Goal: Transaction & Acquisition: Purchase product/service

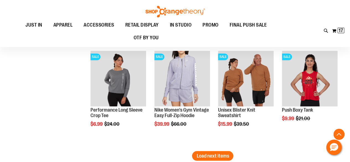
scroll to position [1557, 0]
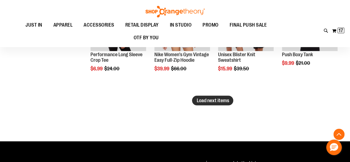
click at [210, 98] on span "Load next items" at bounding box center [213, 100] width 32 height 6
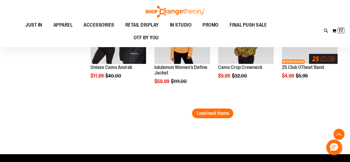
scroll to position [1861, 0]
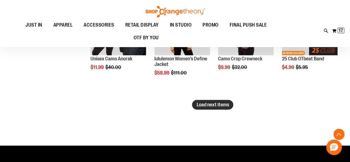
click at [211, 104] on span "Load next items" at bounding box center [213, 105] width 32 height 6
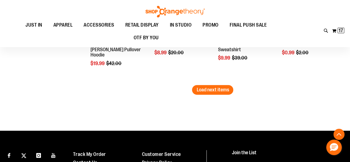
scroll to position [2194, 0]
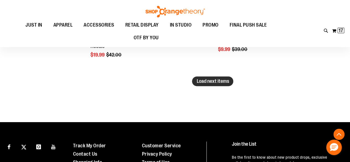
click at [206, 79] on span "Load next items" at bounding box center [213, 81] width 32 height 6
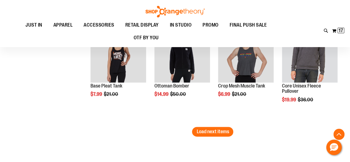
scroll to position [2471, 0]
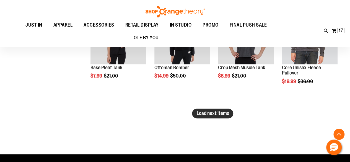
click at [204, 115] on span "Load next items" at bounding box center [213, 114] width 32 height 6
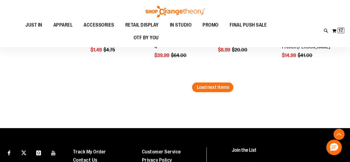
scroll to position [2831, 0]
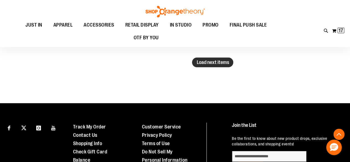
click at [205, 65] on span "Load next items" at bounding box center [213, 63] width 32 height 6
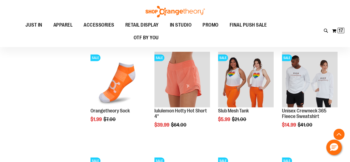
scroll to position [2831, 0]
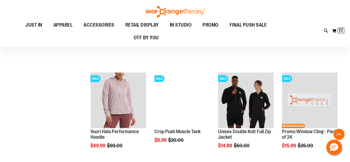
scroll to position [3052, 0]
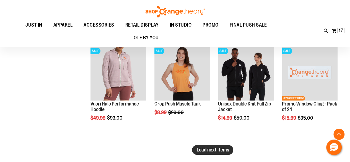
click at [213, 150] on span "Load next items" at bounding box center [213, 150] width 32 height 6
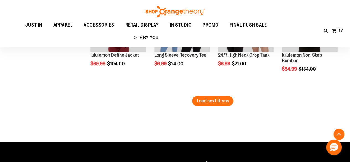
scroll to position [3412, 0]
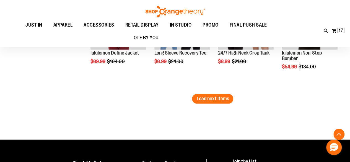
click at [207, 99] on span "Load next items" at bounding box center [213, 99] width 32 height 6
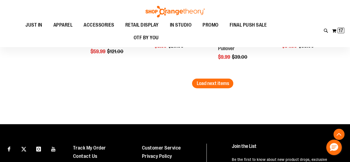
scroll to position [3745, 0]
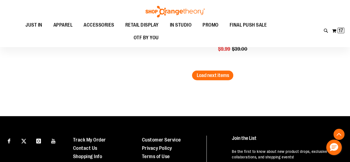
click at [200, 76] on span "Load next items" at bounding box center [213, 76] width 32 height 6
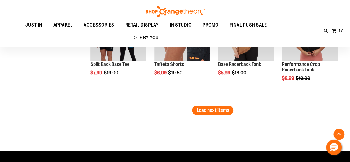
scroll to position [4049, 0]
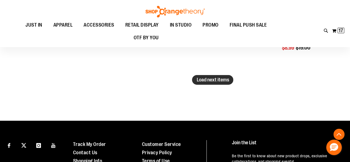
click at [206, 82] on span "Load next items" at bounding box center [213, 80] width 32 height 6
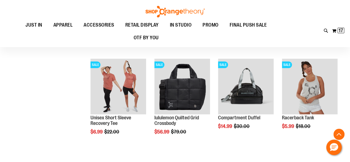
scroll to position [4077, 0]
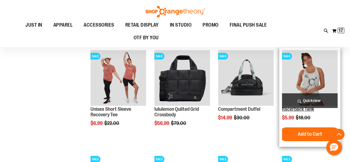
click at [304, 111] on link "Racerback Tank" at bounding box center [298, 109] width 32 height 6
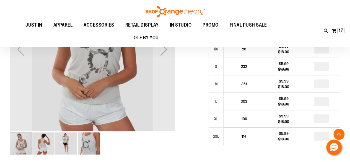
scroll to position [83, 0]
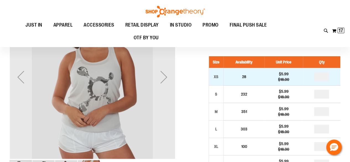
type input "**********"
click at [324, 76] on input "number" at bounding box center [321, 76] width 15 height 9
type input "*"
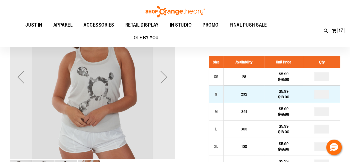
type input "*"
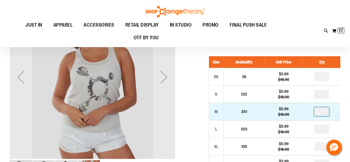
click at [322, 112] on input "number" at bounding box center [321, 111] width 15 height 9
type input "*"
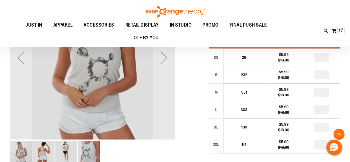
scroll to position [111, 0]
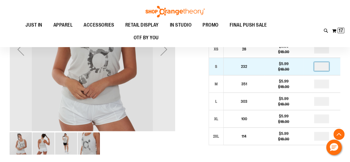
click at [323, 66] on input "*" at bounding box center [321, 66] width 15 height 9
type input "*"
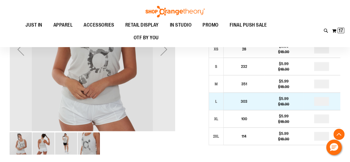
type input "*"
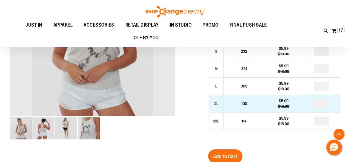
scroll to position [138, 0]
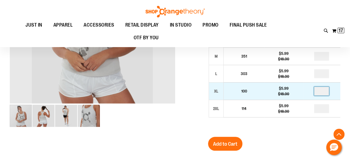
click at [325, 90] on input "number" at bounding box center [321, 91] width 15 height 9
type input "*"
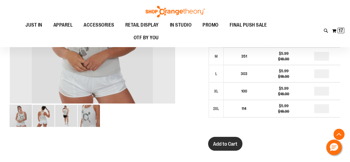
click at [229, 142] on span "Add to Cart" at bounding box center [225, 144] width 24 height 6
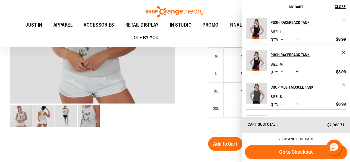
click at [177, 114] on div at bounding box center [175, 105] width 331 height 332
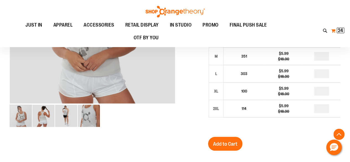
click at [338, 31] on span "24 24 items" at bounding box center [340, 31] width 7 height 6
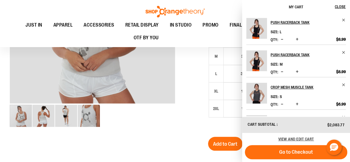
click at [198, 69] on div at bounding box center [175, 105] width 331 height 332
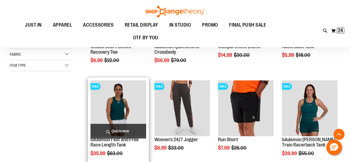
scroll to position [105, 0]
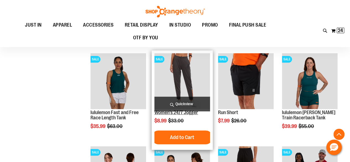
type input "**********"
click at [179, 113] on link "Women's 24/7 Jogger" at bounding box center [177, 113] width 44 height 6
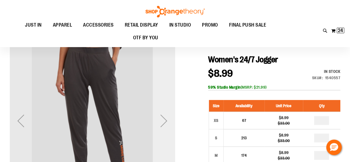
scroll to position [83, 0]
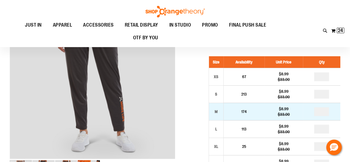
type input "**********"
click at [323, 111] on input "number" at bounding box center [321, 111] width 15 height 9
type input "*"
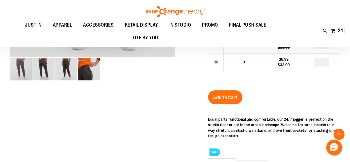
scroll to position [194, 0]
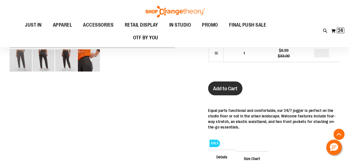
click at [231, 87] on span "Add to Cart" at bounding box center [225, 89] width 24 height 6
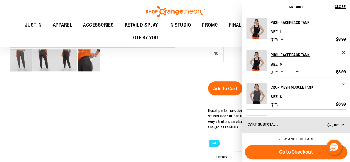
click at [137, 84] on div at bounding box center [175, 54] width 331 height 343
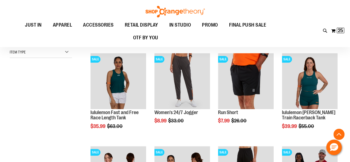
scroll to position [91, 0]
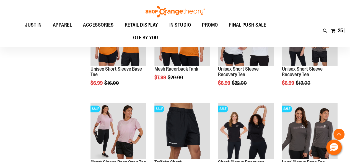
scroll to position [424, 0]
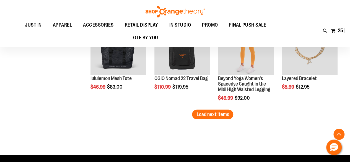
scroll to position [784, 0]
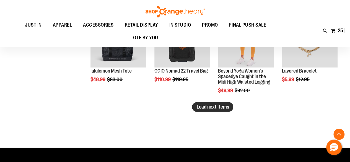
type input "**********"
click at [201, 105] on span "Load next items" at bounding box center [213, 107] width 32 height 6
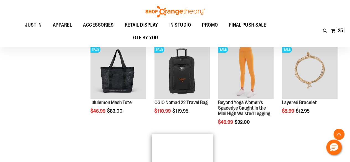
scroll to position [728, 0]
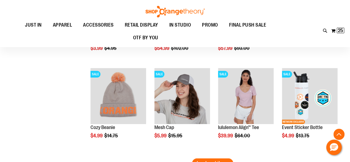
scroll to position [1005, 0]
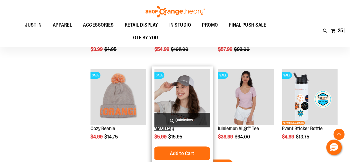
click at [168, 130] on link "Mesh Cap" at bounding box center [165, 129] width 20 height 6
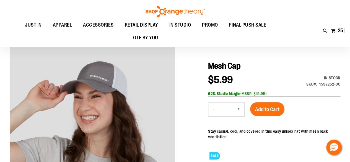
scroll to position [28, 0]
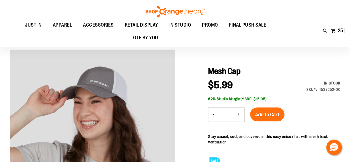
type input "**********"
click at [239, 115] on button "+" at bounding box center [238, 115] width 11 height 14
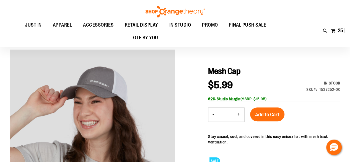
type input "*"
click at [262, 113] on span "Add to Cart" at bounding box center [267, 115] width 24 height 6
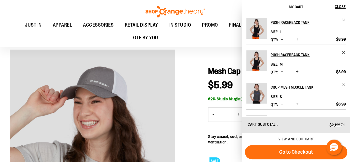
click at [14, 8] on div "Toggle Nav Search Popular Suggestions Advanced Search" at bounding box center [175, 23] width 350 height 47
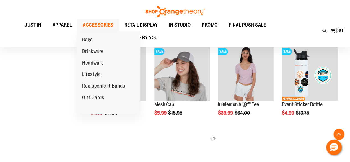
scroll to position [261, 0]
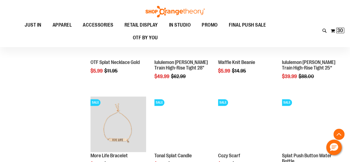
scroll to position [399, 0]
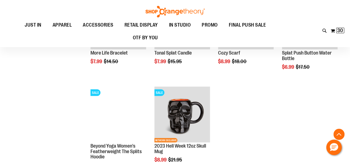
scroll to position [510, 0]
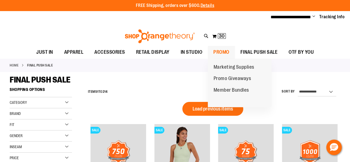
type input "**********"
click at [223, 51] on span "PROMO" at bounding box center [222, 52] width 16 height 12
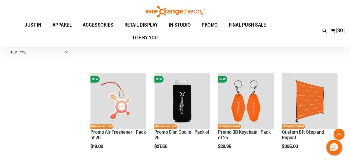
scroll to position [166, 0]
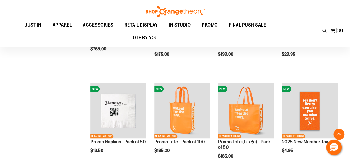
scroll to position [360, 0]
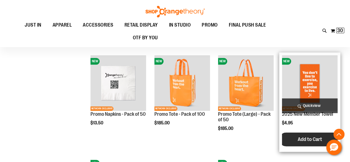
type input "**********"
click at [308, 140] on span "Add to Cart" at bounding box center [310, 139] width 24 height 6
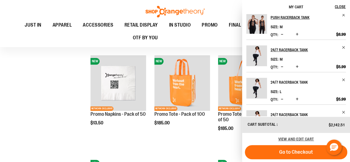
scroll to position [222, 0]
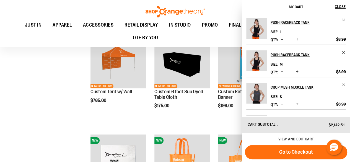
scroll to position [277, 0]
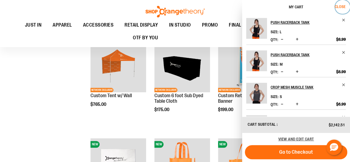
click at [342, 8] on span "Close" at bounding box center [340, 6] width 11 height 4
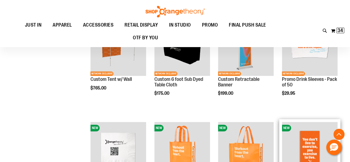
scroll to position [305, 0]
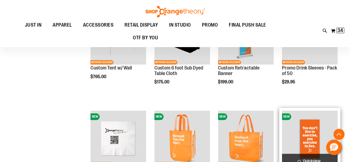
click at [306, 132] on img "product" at bounding box center [310, 139] width 56 height 56
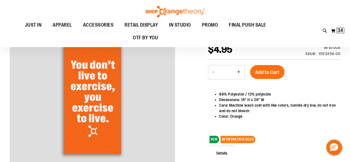
scroll to position [55, 0]
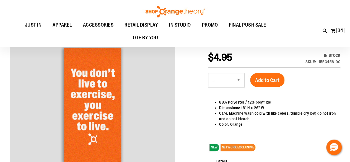
type input "**********"
click at [240, 81] on button "+" at bounding box center [238, 80] width 11 height 14
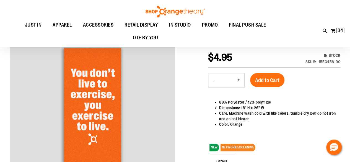
click at [240, 81] on button "+" at bounding box center [238, 80] width 11 height 14
click at [240, 80] on button "+" at bounding box center [238, 80] width 11 height 14
type input "**"
click at [263, 79] on span "Add to Cart" at bounding box center [267, 80] width 24 height 6
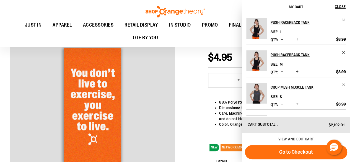
click at [201, 109] on div at bounding box center [175, 108] width 331 height 172
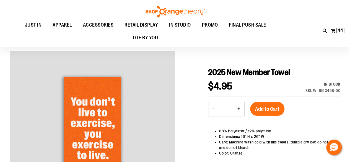
scroll to position [0, 0]
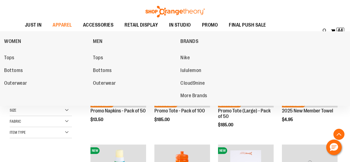
scroll to position [238, 0]
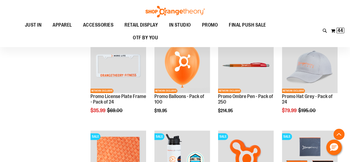
scroll to position [348, 0]
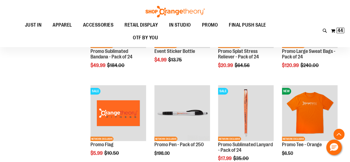
scroll to position [376, 0]
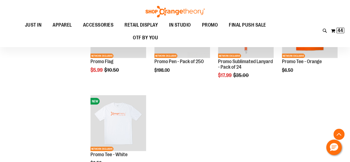
scroll to position [542, 0]
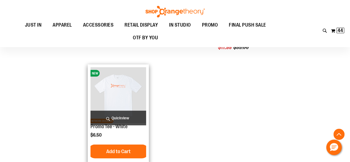
type input "**********"
click at [119, 84] on img "product" at bounding box center [119, 95] width 56 height 56
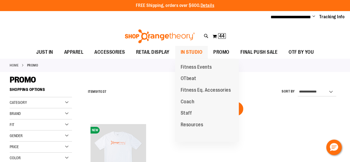
type input "**********"
click at [196, 52] on span "IN STUDIO" at bounding box center [192, 52] width 22 height 12
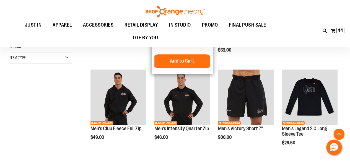
scroll to position [138, 0]
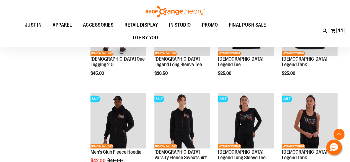
scroll to position [415, 0]
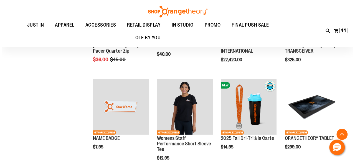
scroll to position [582, 0]
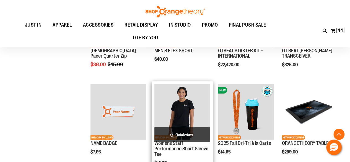
type input "**********"
click at [184, 132] on span "Quickview" at bounding box center [183, 134] width 56 height 15
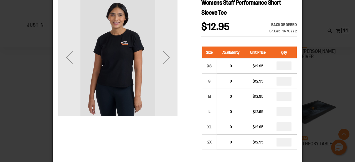
scroll to position [0, 0]
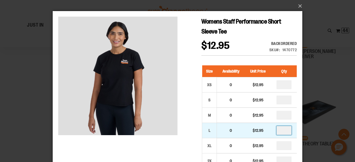
click at [286, 130] on input "number" at bounding box center [283, 130] width 15 height 9
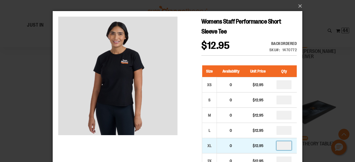
type input "*"
click at [286, 144] on input "number" at bounding box center [283, 145] width 15 height 9
type input "*"
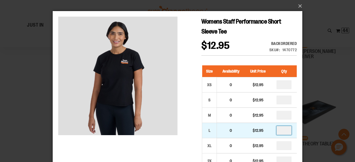
click at [285, 129] on input "number" at bounding box center [283, 130] width 15 height 9
type input "*"
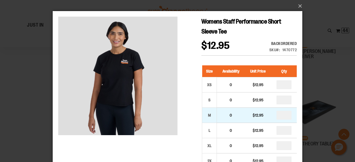
type input "*"
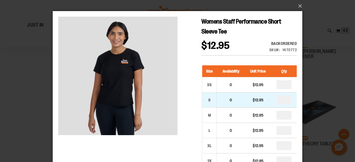
type input "*"
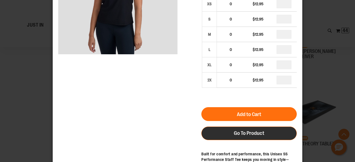
scroll to position [83, 0]
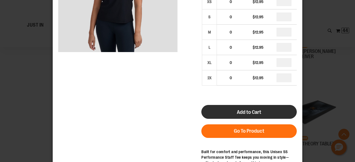
click at [247, 112] on span "Add to Cart" at bounding box center [249, 112] width 24 height 6
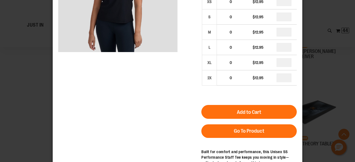
scroll to position [55, 0]
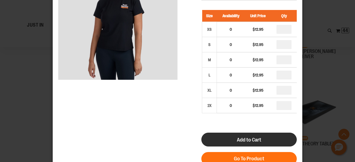
click at [244, 137] on span "Add to Cart" at bounding box center [249, 140] width 24 height 6
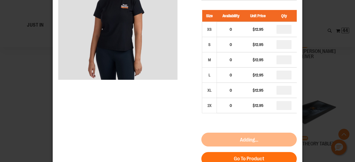
scroll to position [0, 0]
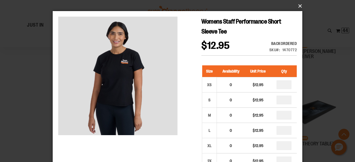
click at [299, 7] on button "×" at bounding box center [178, 6] width 249 height 12
click at [300, 4] on button "×" at bounding box center [178, 6] width 249 height 12
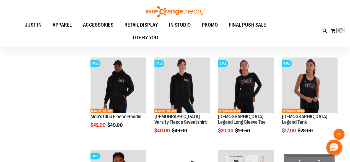
scroll to position [91, 0]
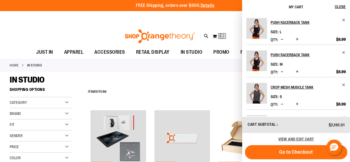
click at [198, 85] on div "**********" at bounding box center [212, 92] width 255 height 14
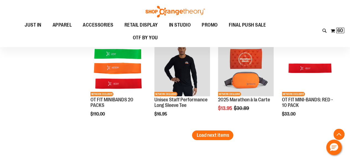
scroll to position [858, 0]
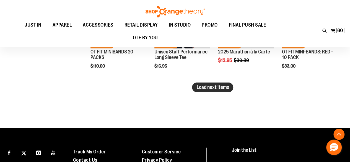
click at [219, 85] on span "Load next items" at bounding box center [213, 87] width 32 height 6
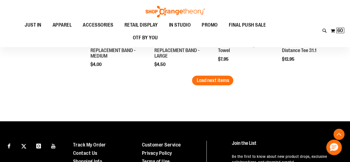
scroll to position [1163, 0]
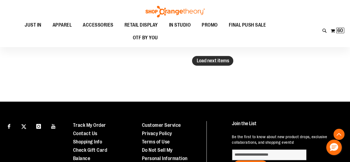
click at [225, 61] on span "Load next items" at bounding box center [213, 61] width 32 height 6
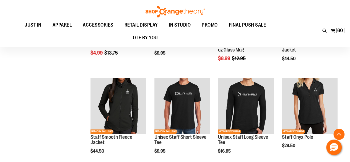
scroll to position [1357, 0]
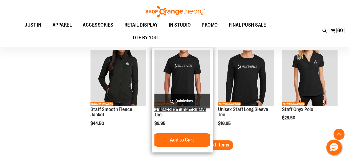
click at [185, 110] on link "Unisex Staff Short Sleeve Tee" at bounding box center [181, 112] width 52 height 11
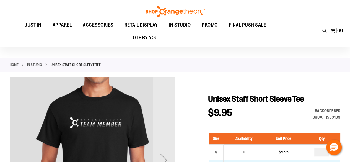
scroll to position [55, 0]
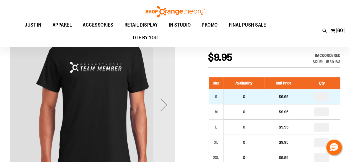
type input "**********"
click at [324, 97] on input "number" at bounding box center [321, 96] width 15 height 9
type input "*"
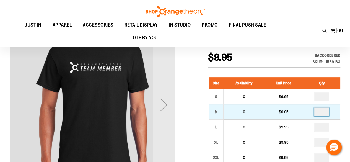
click at [322, 112] on input "number" at bounding box center [321, 111] width 15 height 9
type input "*"
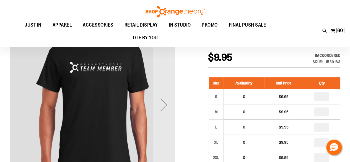
type input "*"
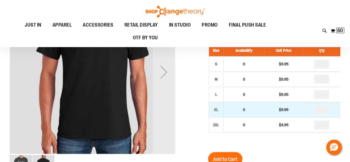
scroll to position [166, 0]
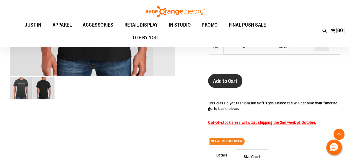
click at [222, 79] on span "Add to Cart" at bounding box center [225, 81] width 24 height 6
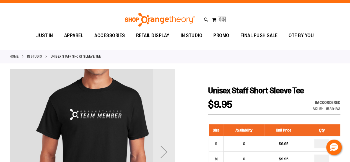
scroll to position [0, 0]
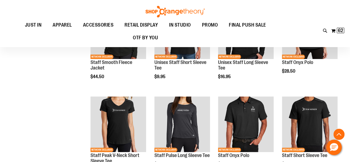
scroll to position [332, 0]
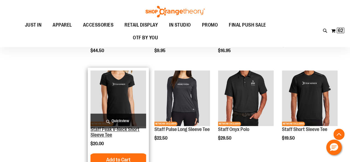
type input "**********"
click at [107, 130] on link "Staff Peak V-Neck Short Sleeve Tee" at bounding box center [115, 132] width 49 height 11
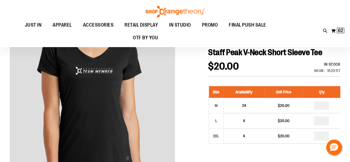
scroll to position [55, 0]
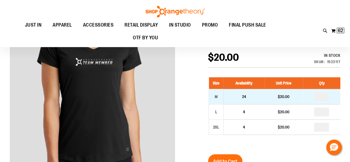
type input "**********"
click at [324, 97] on input "number" at bounding box center [321, 96] width 15 height 9
type input "*"
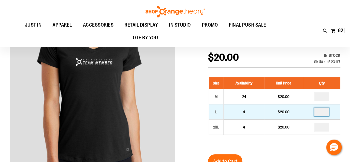
click at [323, 111] on input "number" at bounding box center [321, 111] width 15 height 9
type input "*"
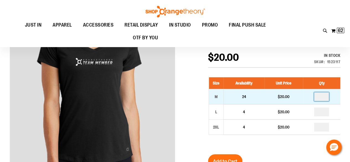
click at [324, 96] on input "*" at bounding box center [321, 96] width 15 height 9
type input "*"
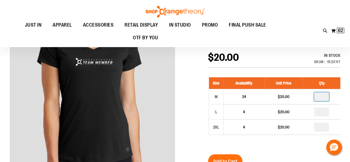
scroll to position [83, 0]
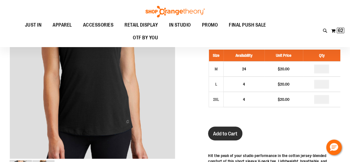
click at [225, 132] on span "Add to Cart" at bounding box center [225, 134] width 24 height 6
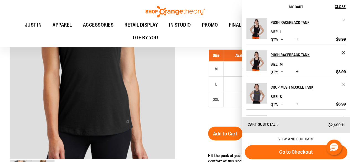
click at [188, 92] on div at bounding box center [175, 140] width 331 height 292
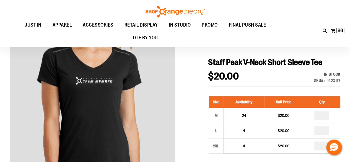
scroll to position [0, 0]
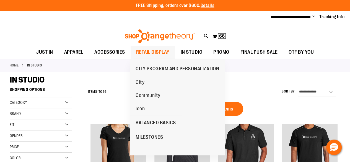
type input "**********"
click at [150, 52] on span "RETAIL DISPLAY" at bounding box center [153, 52] width 34 height 12
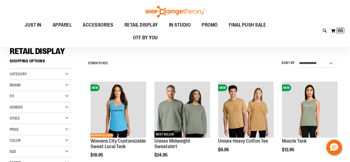
scroll to position [55, 0]
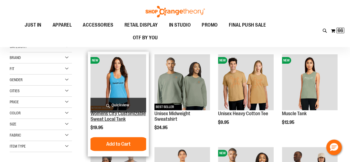
type input "**********"
click at [113, 114] on link "Womens City Customizable Sweat Local Tank" at bounding box center [118, 116] width 55 height 11
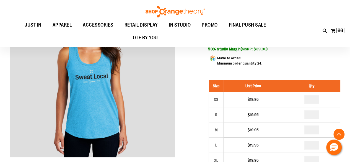
scroll to position [83, 0]
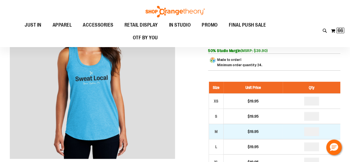
type input "**********"
click at [313, 132] on input "number" at bounding box center [311, 131] width 15 height 9
type input "*"
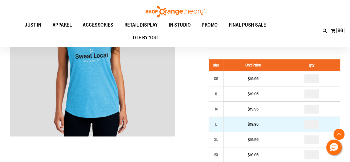
scroll to position [111, 0]
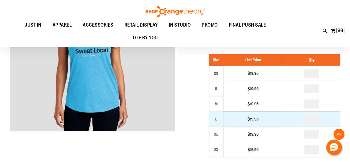
type input "*"
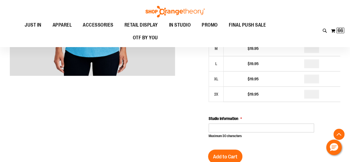
scroll to position [194, 0]
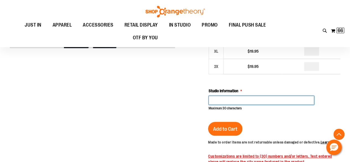
click at [237, 100] on input "Studio Information" at bounding box center [262, 100] width 106 height 9
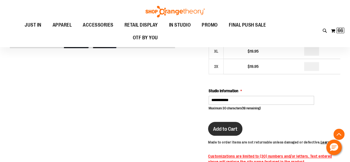
click at [227, 130] on span "Add to Cart" at bounding box center [225, 129] width 24 height 6
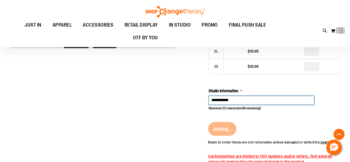
click at [238, 102] on input "**********" at bounding box center [262, 100] width 106 height 9
type input "**********"
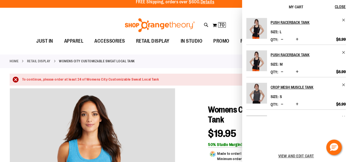
scroll to position [0, 0]
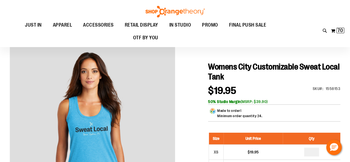
scroll to position [55, 0]
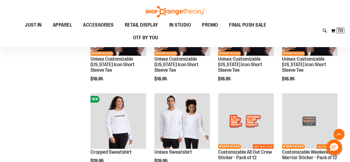
scroll to position [358, 0]
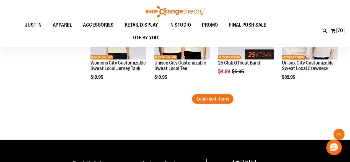
scroll to position [802, 0]
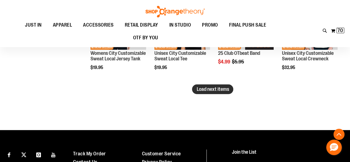
type input "**********"
click at [213, 86] on span "Load next items" at bounding box center [213, 89] width 32 height 6
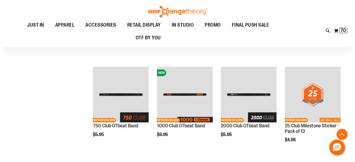
scroll to position [912, 0]
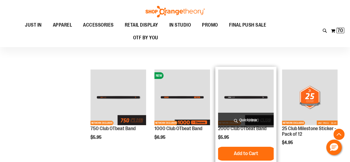
click at [248, 118] on span "Quickview" at bounding box center [246, 120] width 56 height 15
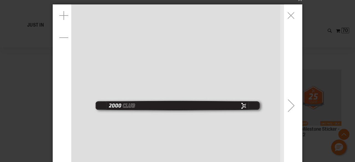
scroll to position [0, 0]
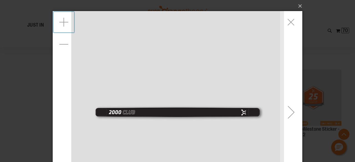
click at [66, 22] on div "Zoom in" at bounding box center [64, 22] width 22 height 22
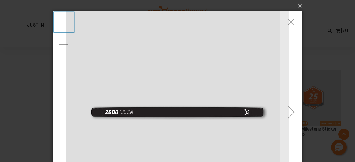
click at [66, 22] on div "Zoom in" at bounding box center [64, 22] width 22 height 22
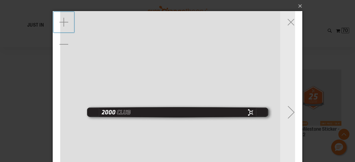
click at [66, 22] on div "Zoom in" at bounding box center [64, 22] width 22 height 22
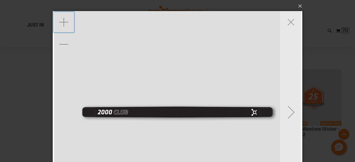
click at [66, 22] on div "Zoom in" at bounding box center [64, 22] width 22 height 22
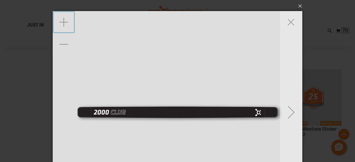
click at [66, 22] on div "Zoom in" at bounding box center [64, 22] width 22 height 22
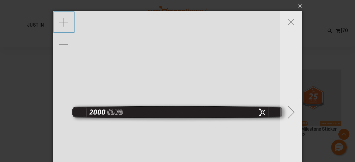
click at [66, 22] on div "Zoom in" at bounding box center [64, 22] width 22 height 22
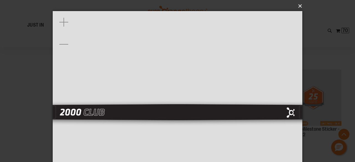
click at [299, 6] on button "×" at bounding box center [178, 6] width 249 height 12
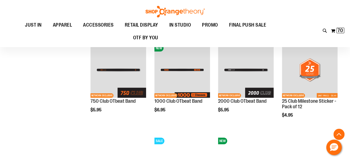
scroll to position [912, 0]
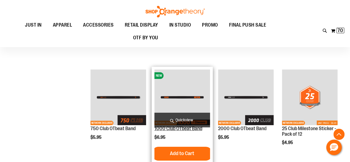
click at [180, 130] on link "1000 Club OTbeat Band" at bounding box center [179, 129] width 48 height 6
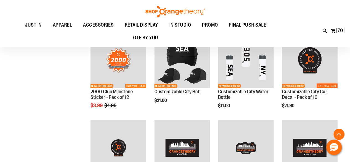
scroll to position [443, 0]
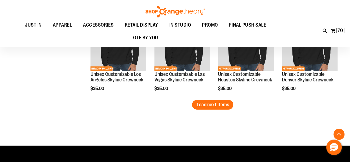
scroll to position [831, 0]
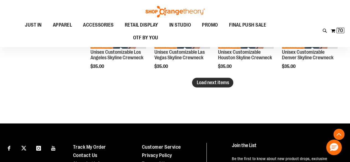
type input "**********"
click at [204, 81] on span "Load next items" at bounding box center [213, 83] width 32 height 6
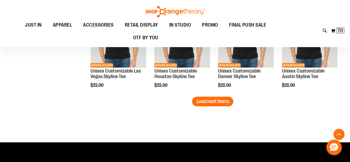
scroll to position [1080, 0]
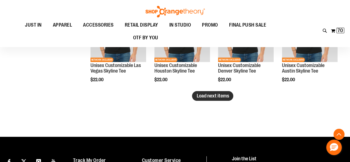
click at [202, 94] on span "Load next items" at bounding box center [213, 96] width 32 height 6
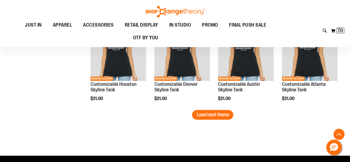
scroll to position [1329, 0]
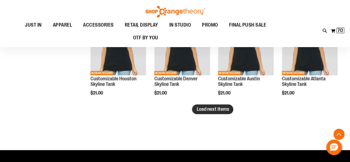
click at [222, 109] on span "Load next items" at bounding box center [213, 109] width 32 height 6
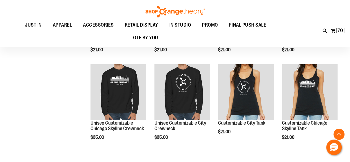
scroll to position [1385, 0]
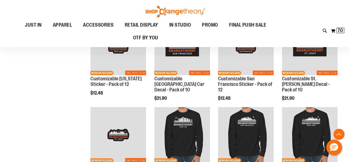
scroll to position [499, 0]
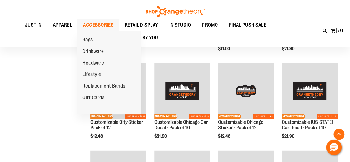
click at [104, 25] on span "ACCESSORIES" at bounding box center [98, 25] width 31 height 12
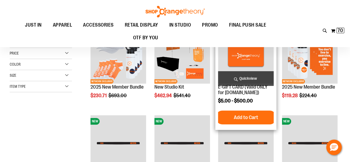
scroll to position [83, 0]
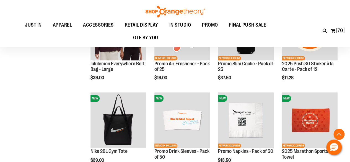
scroll to position [388, 0]
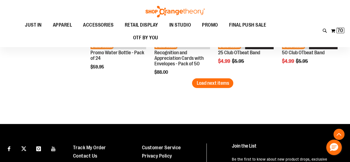
scroll to position [831, 0]
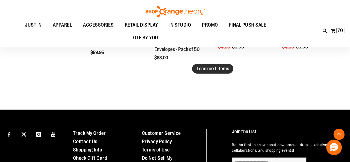
type input "**********"
click at [220, 68] on span "Load next items" at bounding box center [213, 69] width 32 height 6
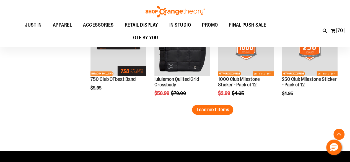
scroll to position [1080, 0]
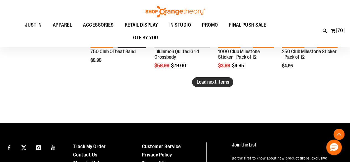
click at [210, 83] on span "Load next items" at bounding box center [213, 82] width 32 height 6
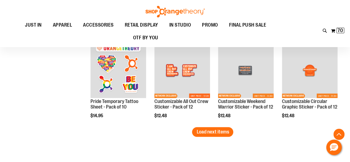
scroll to position [1302, 0]
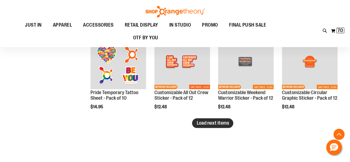
click at [222, 123] on span "Load next items" at bounding box center [213, 123] width 32 height 6
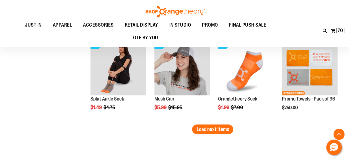
scroll to position [1551, 0]
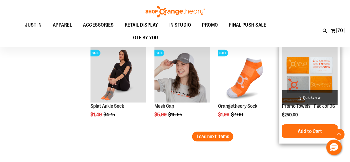
click at [310, 75] on img "product" at bounding box center [310, 75] width 56 height 56
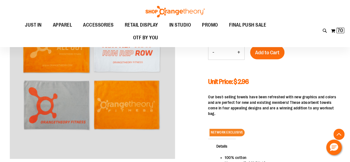
scroll to position [111, 0]
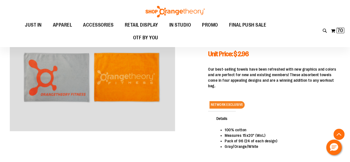
type input "**********"
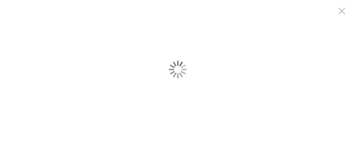
scroll to position [0, 0]
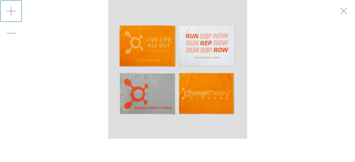
click at [12, 13] on div "Zoom in" at bounding box center [11, 11] width 22 height 22
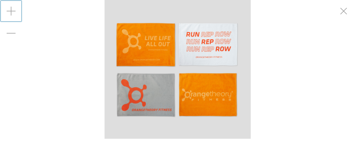
click at [12, 13] on div "Zoom in" at bounding box center [11, 11] width 22 height 22
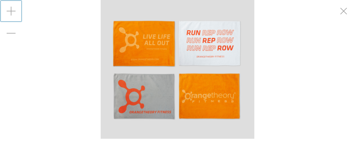
click at [12, 12] on div "Zoom in" at bounding box center [11, 11] width 22 height 22
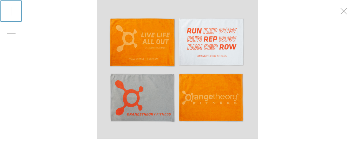
click at [12, 12] on div "Zoom in" at bounding box center [11, 11] width 22 height 22
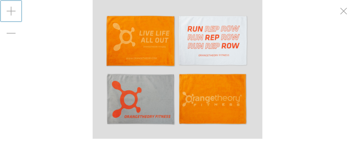
click at [12, 12] on div "Zoom in" at bounding box center [11, 11] width 22 height 22
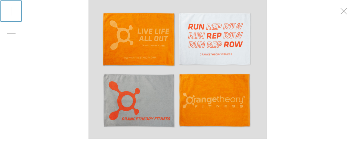
click at [12, 12] on div "Zoom in" at bounding box center [11, 11] width 22 height 22
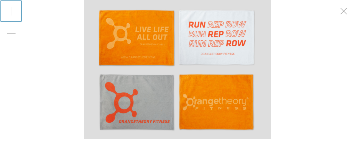
click at [12, 12] on div "Zoom in" at bounding box center [11, 11] width 22 height 22
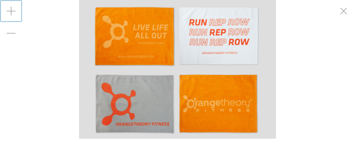
click at [12, 12] on div "Zoom in" at bounding box center [11, 11] width 22 height 22
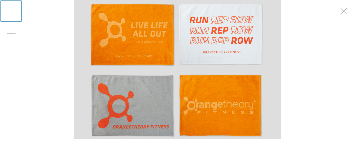
click at [12, 12] on div "Zoom in" at bounding box center [11, 11] width 22 height 22
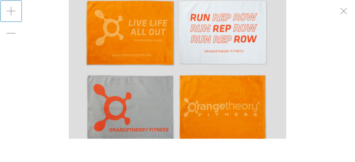
click at [12, 12] on div "Zoom in" at bounding box center [11, 11] width 22 height 22
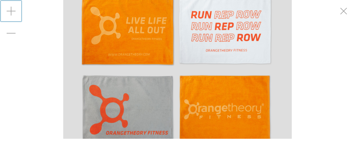
click at [12, 12] on div "Zoom in" at bounding box center [11, 11] width 22 height 22
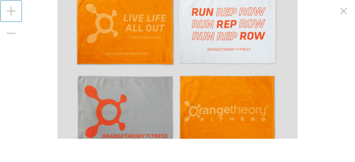
click at [12, 12] on div "Zoom in" at bounding box center [11, 11] width 22 height 22
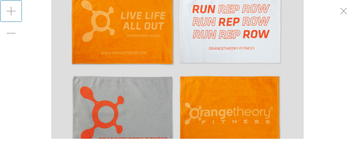
click at [12, 12] on div "Zoom in" at bounding box center [11, 11] width 22 height 22
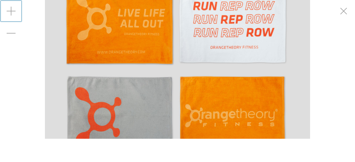
click at [12, 12] on div "Zoom in" at bounding box center [11, 11] width 22 height 22
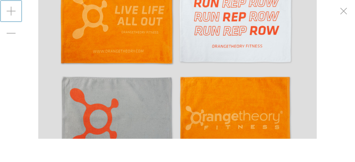
click at [12, 12] on div "Zoom in" at bounding box center [11, 11] width 22 height 22
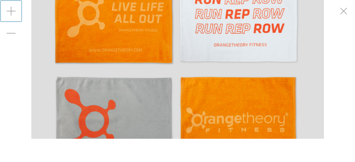
click at [12, 12] on div "Zoom in" at bounding box center [11, 11] width 22 height 22
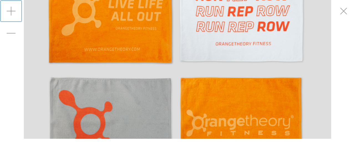
click at [12, 12] on div "Zoom in" at bounding box center [11, 11] width 22 height 22
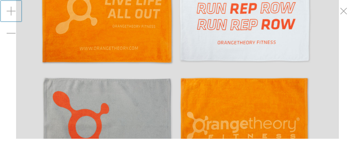
click at [12, 12] on div "Zoom in" at bounding box center [11, 11] width 22 height 22
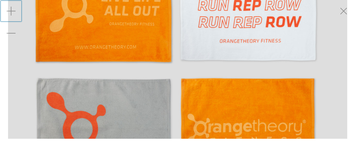
click at [12, 12] on div "Zoom in" at bounding box center [11, 11] width 22 height 22
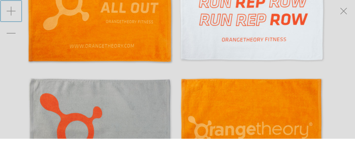
click at [12, 12] on div "Zoom in" at bounding box center [11, 11] width 22 height 22
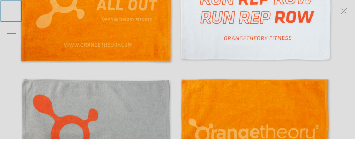
click at [12, 12] on div "Zoom in" at bounding box center [11, 11] width 22 height 22
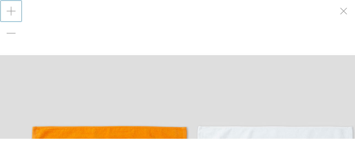
drag, startPoint x: 67, startPoint y: 47, endPoint x: 93, endPoint y: 20, distance: 36.8
click at [96, 11] on div "carousel" at bounding box center [177, 69] width 355 height 139
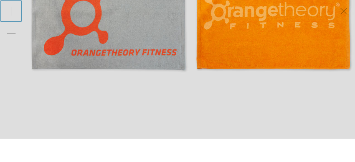
drag, startPoint x: 104, startPoint y: 110, endPoint x: 101, endPoint y: 108, distance: 4.5
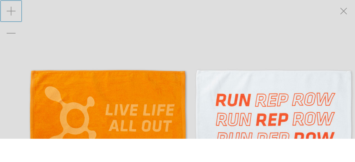
drag, startPoint x: 112, startPoint y: 42, endPoint x: 112, endPoint y: 57, distance: 15.0
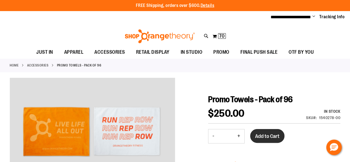
click at [265, 135] on span "Add to Cart" at bounding box center [267, 136] width 24 height 6
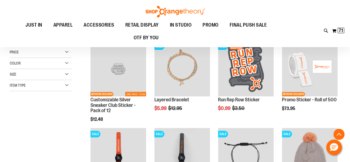
scroll to position [138, 0]
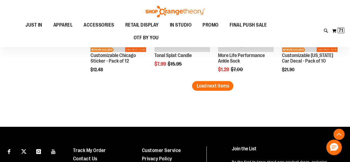
scroll to position [831, 0]
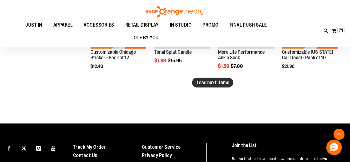
type input "**********"
click at [229, 81] on button "Load next items" at bounding box center [212, 83] width 41 height 10
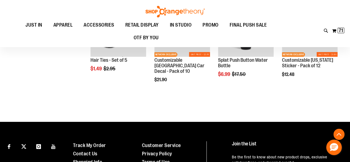
scroll to position [997, 0]
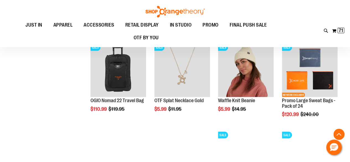
scroll to position [305, 0]
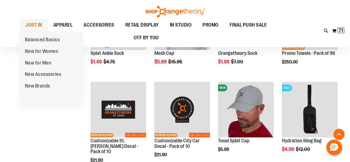
click at [33, 25] on span "JUST IN" at bounding box center [33, 25] width 17 height 12
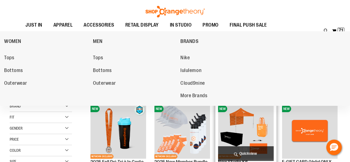
scroll to position [28, 0]
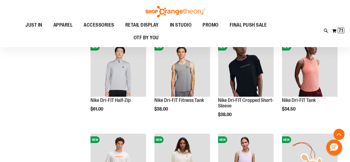
scroll to position [443, 0]
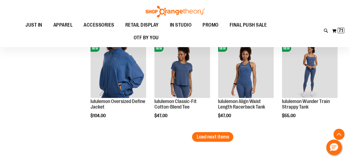
scroll to position [831, 0]
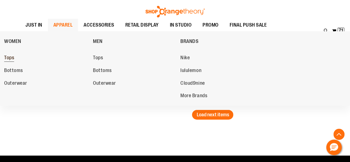
type input "**********"
click at [10, 56] on span "Tops" at bounding box center [9, 58] width 10 height 7
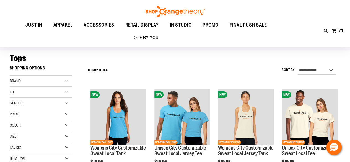
scroll to position [55, 0]
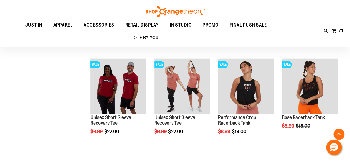
scroll to position [388, 0]
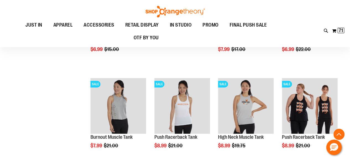
scroll to position [859, 0]
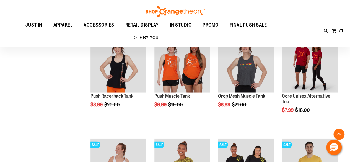
scroll to position [692, 0]
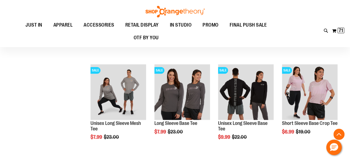
scroll to position [1, 0]
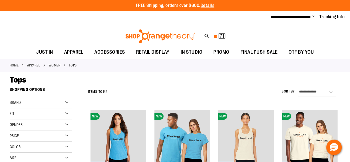
type input "**********"
click at [222, 35] on span "71" at bounding box center [222, 36] width 4 height 6
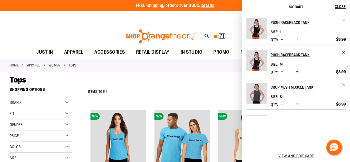
click at [216, 36] on button "My Cart 71 71 items" at bounding box center [219, 36] width 13 height 9
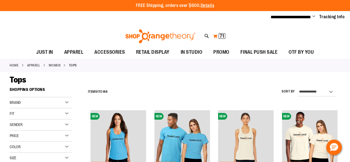
click at [216, 36] on button "My Cart 71 71 items" at bounding box center [219, 36] width 13 height 9
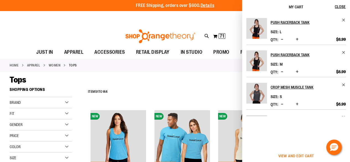
click at [293, 154] on span "View and edit cart" at bounding box center [297, 156] width 36 height 4
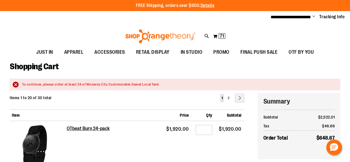
type input "**********"
click at [22, 84] on div "To continue, please order at least 24 of Womens City Customizable Sweat Local T…" at bounding box center [178, 84] width 313 height 5
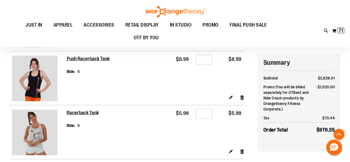
scroll to position [637, 0]
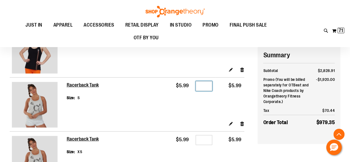
click at [207, 87] on input "*" at bounding box center [204, 86] width 17 height 10
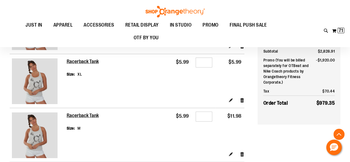
scroll to position [831, 0]
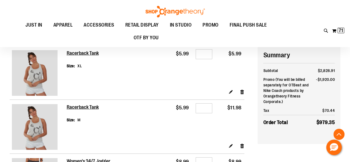
type input "*"
click at [206, 107] on input "*" at bounding box center [204, 108] width 17 height 10
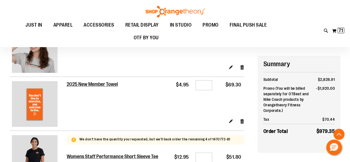
scroll to position [1025, 0]
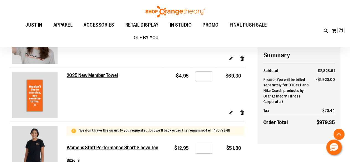
type input "*"
click at [243, 115] on link "Remove item" at bounding box center [242, 112] width 5 height 6
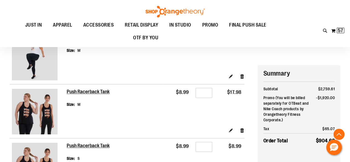
scroll to position [332, 0]
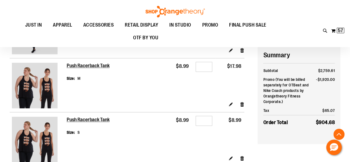
type input "**********"
click at [208, 67] on input "*" at bounding box center [204, 67] width 17 height 10
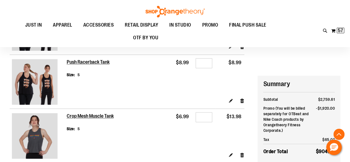
scroll to position [388, 0]
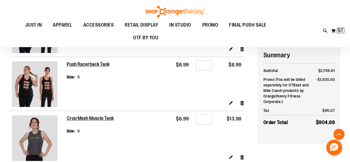
type input "*"
click at [168, 92] on td "$8.99" at bounding box center [177, 78] width 29 height 43
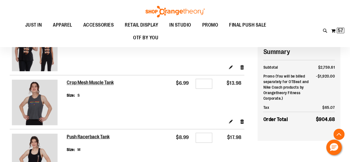
scroll to position [415, 0]
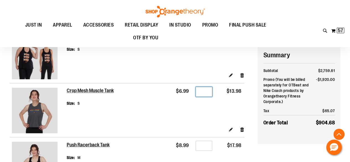
click at [207, 92] on input "*" at bounding box center [204, 92] width 17 height 10
type input "*"
click at [206, 146] on input "*" at bounding box center [204, 146] width 17 height 10
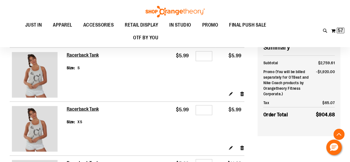
scroll to position [637, 0]
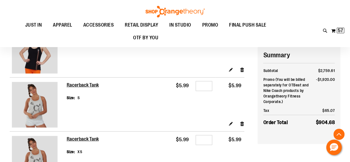
type input "*"
click at [208, 87] on input "*" at bounding box center [204, 86] width 17 height 10
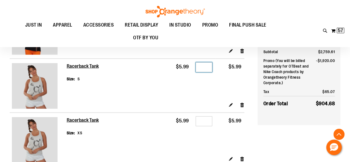
scroll to position [665, 0]
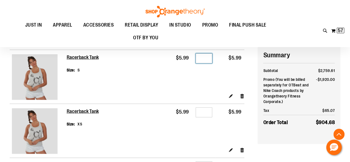
type input "*"
click at [207, 113] on input "*" at bounding box center [204, 112] width 17 height 10
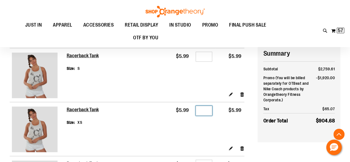
scroll to position [720, 0]
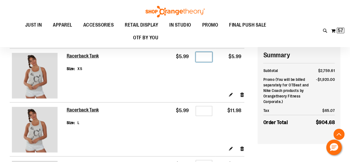
type input "*"
click at [207, 112] on input "*" at bounding box center [204, 111] width 17 height 10
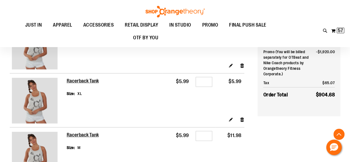
scroll to position [831, 0]
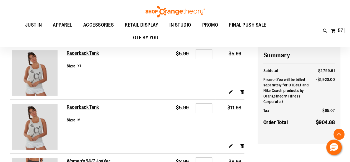
type input "*"
click at [207, 110] on input "*" at bounding box center [204, 108] width 17 height 10
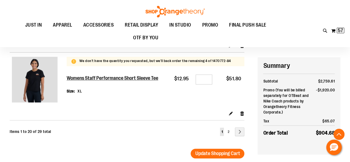
scroll to position [1108, 0]
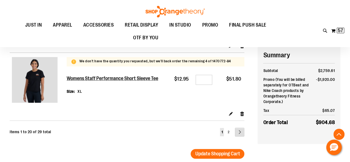
type input "*"
click at [240, 134] on link "Page Next" at bounding box center [239, 132] width 9 height 9
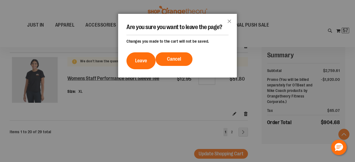
click at [174, 137] on div at bounding box center [177, 81] width 355 height 162
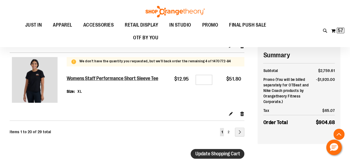
click at [211, 154] on span "Update Shopping Cart" at bounding box center [217, 154] width 45 height 6
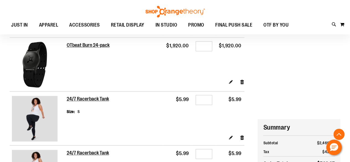
scroll to position [166, 0]
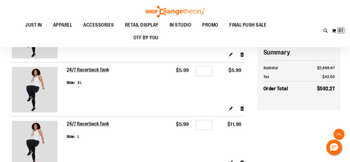
type input "**********"
click at [206, 124] on input "*" at bounding box center [204, 125] width 17 height 10
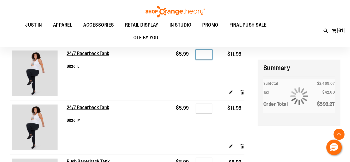
scroll to position [249, 0]
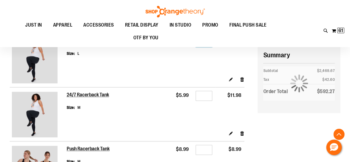
type input "*"
click at [207, 95] on input "*" at bounding box center [204, 96] width 17 height 10
type input "*"
click at [168, 112] on td "$5.99" at bounding box center [177, 108] width 29 height 43
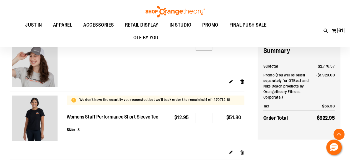
scroll to position [1052, 0]
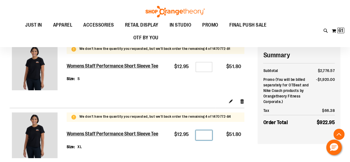
click at [207, 135] on input "*" at bounding box center [204, 135] width 17 height 10
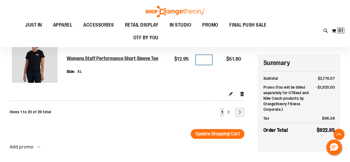
scroll to position [1136, 0]
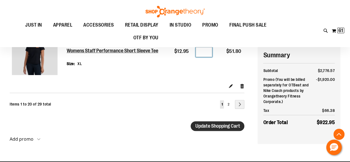
type input "*"
click at [215, 127] on span "Update Shopping Cart" at bounding box center [217, 126] width 45 height 6
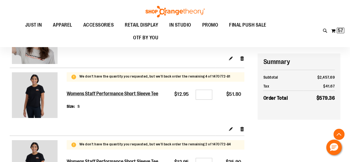
scroll to position [1108, 0]
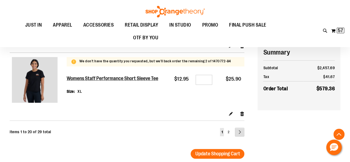
type input "**********"
click at [237, 132] on link "Page Next" at bounding box center [239, 132] width 9 height 9
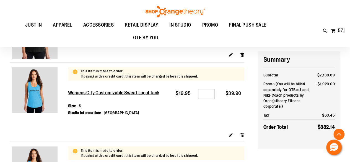
scroll to position [443, 0]
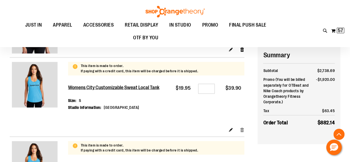
type input "**********"
click at [242, 129] on link "Remove item" at bounding box center [242, 130] width 5 height 6
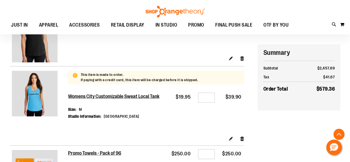
scroll to position [443, 0]
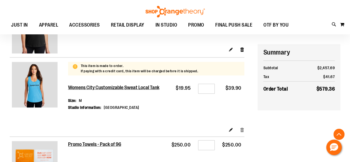
type input "**********"
click at [242, 129] on link "Remove item" at bounding box center [242, 130] width 5 height 6
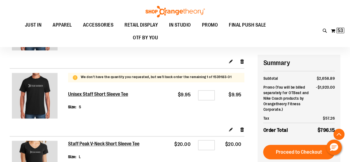
scroll to position [249, 0]
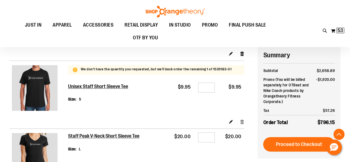
type input "**********"
click at [242, 121] on link "Remove item" at bounding box center [242, 122] width 5 height 6
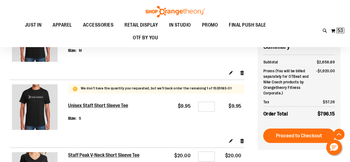
scroll to position [222, 0]
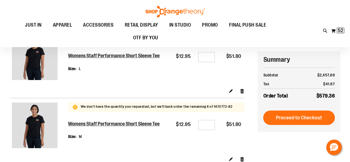
scroll to position [83, 0]
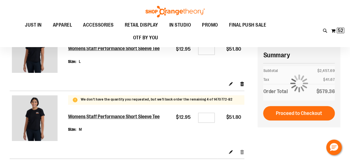
type input "**********"
click at [241, 151] on link "Remove item" at bounding box center [242, 152] width 5 height 6
click at [242, 83] on link "Remove item" at bounding box center [242, 84] width 5 height 6
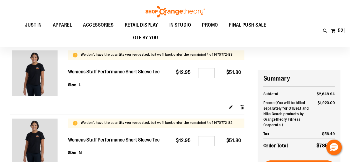
scroll to position [28, 0]
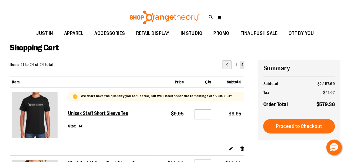
scroll to position [28, 0]
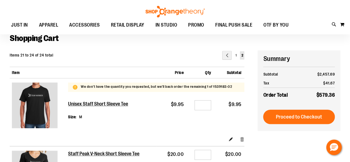
type input "**********"
click at [244, 139] on link "Remove item" at bounding box center [242, 139] width 5 height 6
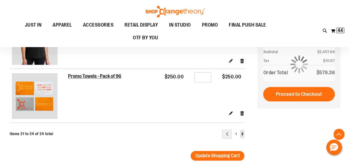
scroll to position [222, 0]
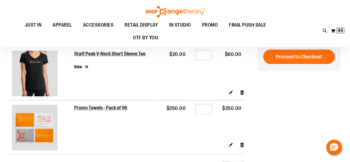
scroll to position [138, 0]
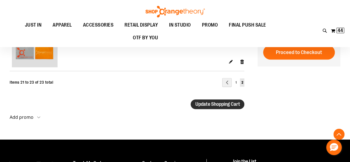
type input "**********"
click at [224, 104] on span "Update Shopping Cart" at bounding box center [217, 104] width 45 height 6
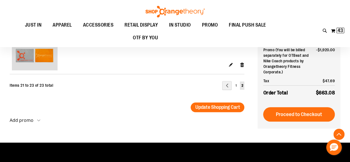
scroll to position [194, 0]
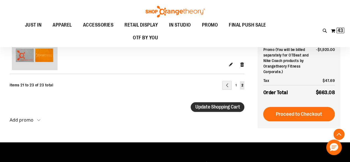
type input "**********"
click at [214, 108] on span "Update Shopping Cart" at bounding box center [217, 107] width 45 height 6
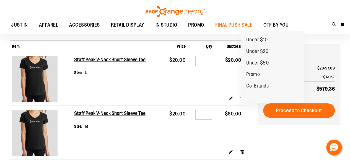
scroll to position [55, 0]
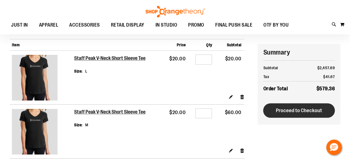
type input "**********"
click at [292, 109] on span "Proceed to Checkout" at bounding box center [299, 110] width 46 height 6
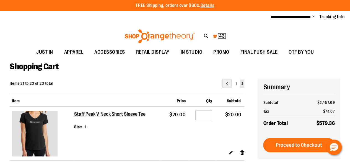
type input "**********"
click at [221, 37] on span "43" at bounding box center [222, 36] width 6 height 6
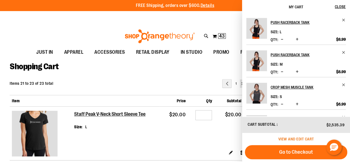
click at [300, 137] on span "View and edit cart" at bounding box center [297, 139] width 36 height 4
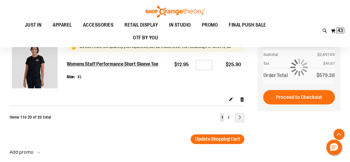
scroll to position [1080, 0]
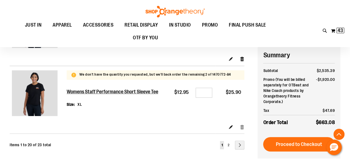
type input "**********"
click at [242, 127] on link "Remove item" at bounding box center [242, 127] width 5 height 6
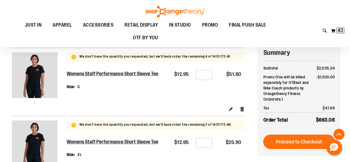
scroll to position [1025, 0]
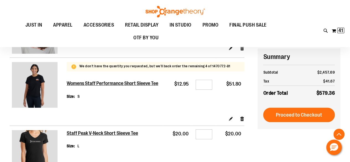
scroll to position [1025, 0]
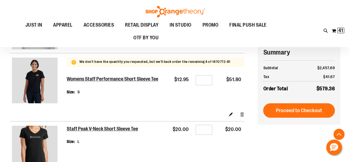
type input "**********"
click at [242, 114] on link "Remove item" at bounding box center [242, 114] width 5 height 6
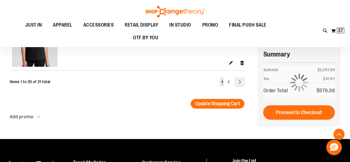
scroll to position [1136, 0]
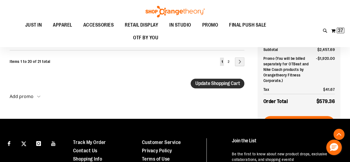
type input "**********"
click at [225, 85] on span "Update Shopping Cart" at bounding box center [217, 84] width 45 height 6
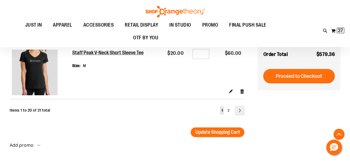
scroll to position [1052, 0]
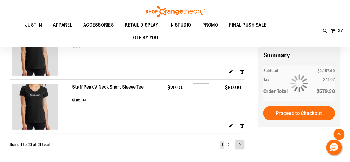
type input "**********"
click at [240, 145] on link "Page Next" at bounding box center [239, 144] width 9 height 9
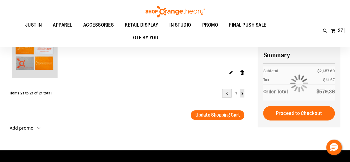
scroll to position [83, 0]
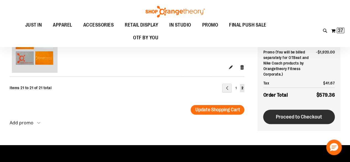
type input "**********"
click at [296, 117] on span "Proceed to Checkout" at bounding box center [299, 117] width 46 height 6
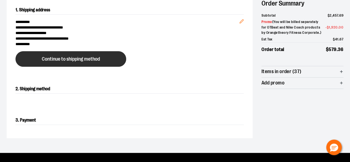
scroll to position [55, 0]
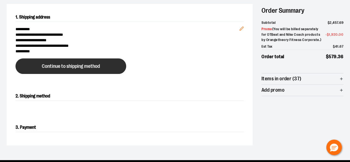
click at [83, 66] on span "Continue to shipping method" at bounding box center [71, 66] width 58 height 5
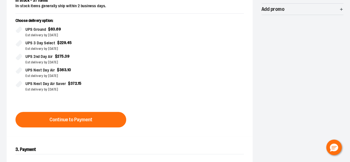
scroll to position [150, 0]
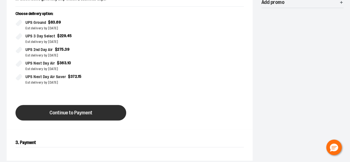
click at [91, 113] on span "Continue to Payment" at bounding box center [71, 112] width 43 height 5
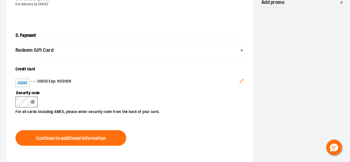
click at [32, 100] on icon at bounding box center [32, 102] width 4 height 4
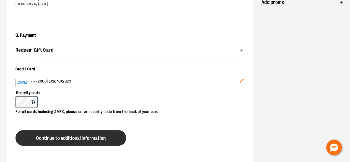
click at [61, 137] on span "Continue to additional information" at bounding box center [71, 138] width 70 height 5
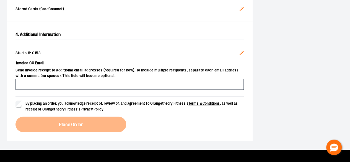
scroll to position [194, 0]
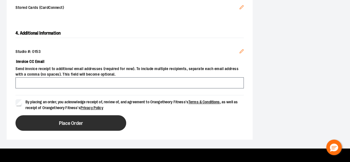
click at [69, 124] on span "Place Order" at bounding box center [71, 123] width 24 height 5
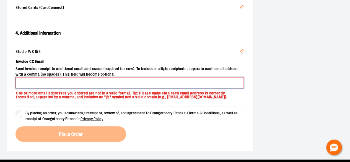
click at [43, 83] on input "Invoice CC Email" at bounding box center [130, 82] width 228 height 11
type input "**********"
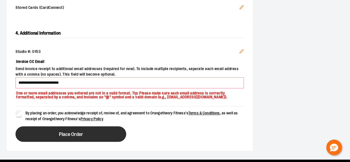
click at [63, 136] on span "Place Order" at bounding box center [71, 134] width 24 height 5
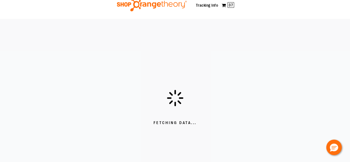
scroll to position [0, 0]
